Goal: Find specific page/section: Find specific page/section

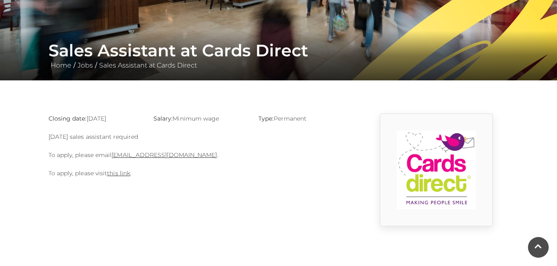
scroll to position [160, 0]
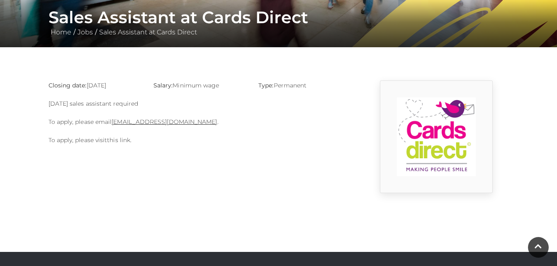
click at [120, 139] on link "this link" at bounding box center [118, 140] width 23 height 7
click at [157, 119] on link "[EMAIL_ADDRESS][DOMAIN_NAME]" at bounding box center [164, 121] width 105 height 7
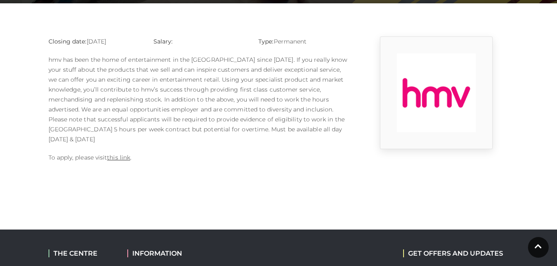
scroll to position [221, 0]
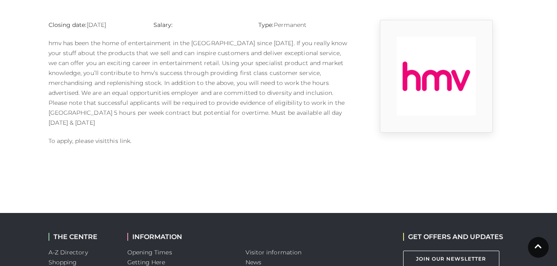
click at [121, 137] on link "this link" at bounding box center [118, 140] width 23 height 7
click at [120, 137] on link "this link" at bounding box center [118, 140] width 23 height 7
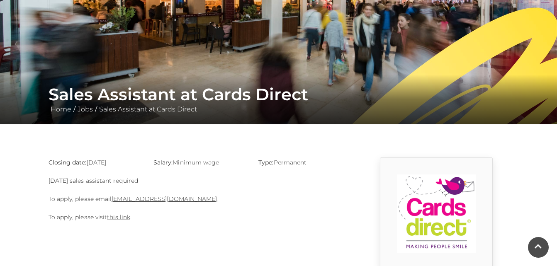
scroll to position [155, 0]
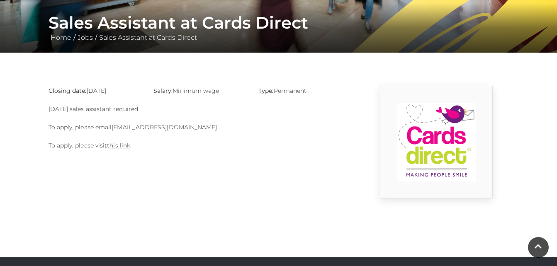
click at [145, 129] on link "basingstoke@cardsdirect.co.uk" at bounding box center [164, 127] width 105 height 7
click at [155, 126] on link "basingstoke@cardsdirect.co.uk" at bounding box center [164, 127] width 105 height 7
click at [169, 124] on link "basingstoke@cardsdirect.co.uk" at bounding box center [164, 127] width 105 height 7
click at [173, 127] on link "basingstoke@cardsdirect.co.uk" at bounding box center [164, 127] width 105 height 7
click at [161, 127] on link "basingstoke@cardsdirect.co.uk" at bounding box center [164, 127] width 105 height 7
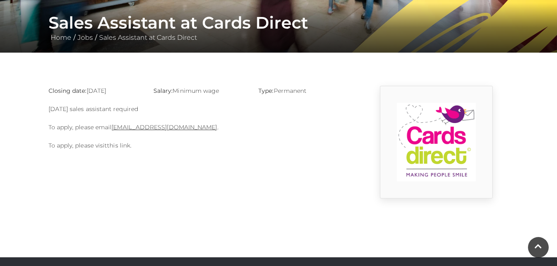
click at [122, 143] on link "this link" at bounding box center [118, 145] width 23 height 7
click at [147, 127] on link "basingstoke@cardsdirect.co.uk" at bounding box center [164, 127] width 105 height 7
click at [162, 129] on link "basingstoke@cardsdirect.co.uk" at bounding box center [164, 127] width 105 height 7
click at [188, 128] on link "basingstoke@cardsdirect.co.uk" at bounding box center [164, 127] width 105 height 7
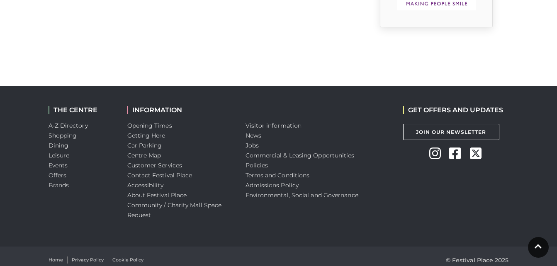
scroll to position [334, 0]
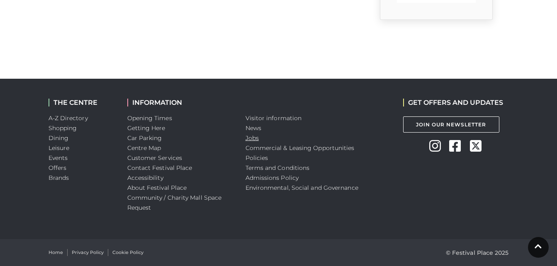
click at [256, 138] on link "Jobs" at bounding box center [252, 137] width 13 height 7
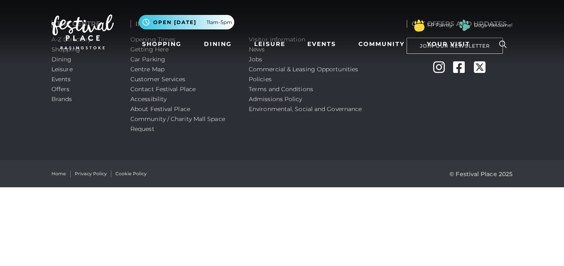
click at [122, 143] on div "THE CENTRE A-Z Directory Shopping Dining Leisure Events Offers Brands" at bounding box center [84, 80] width 79 height 161
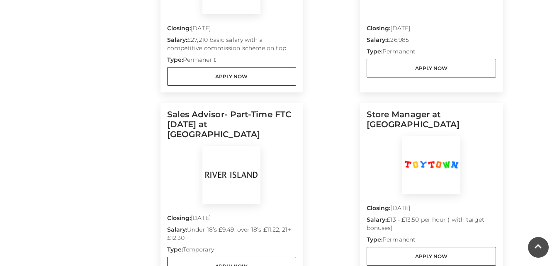
scroll to position [309, 0]
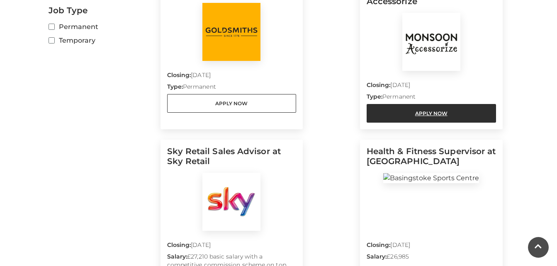
click at [433, 107] on link "Apply Now" at bounding box center [431, 113] width 129 height 19
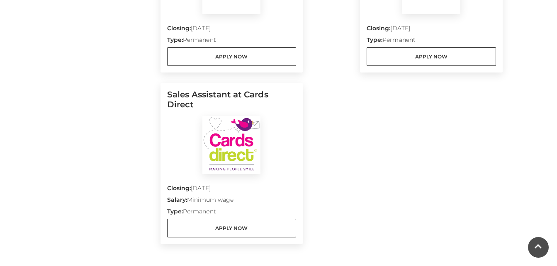
scroll to position [1100, 0]
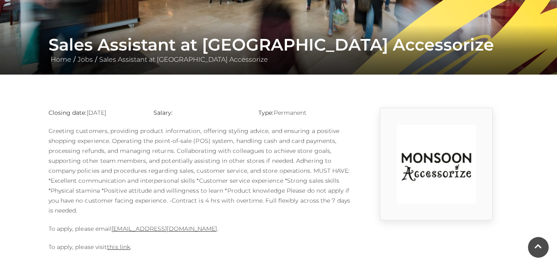
scroll to position [144, 0]
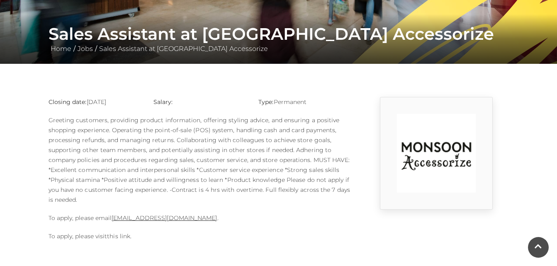
click at [115, 237] on link "this link" at bounding box center [118, 236] width 23 height 7
